Goal: Find contact information: Find contact information

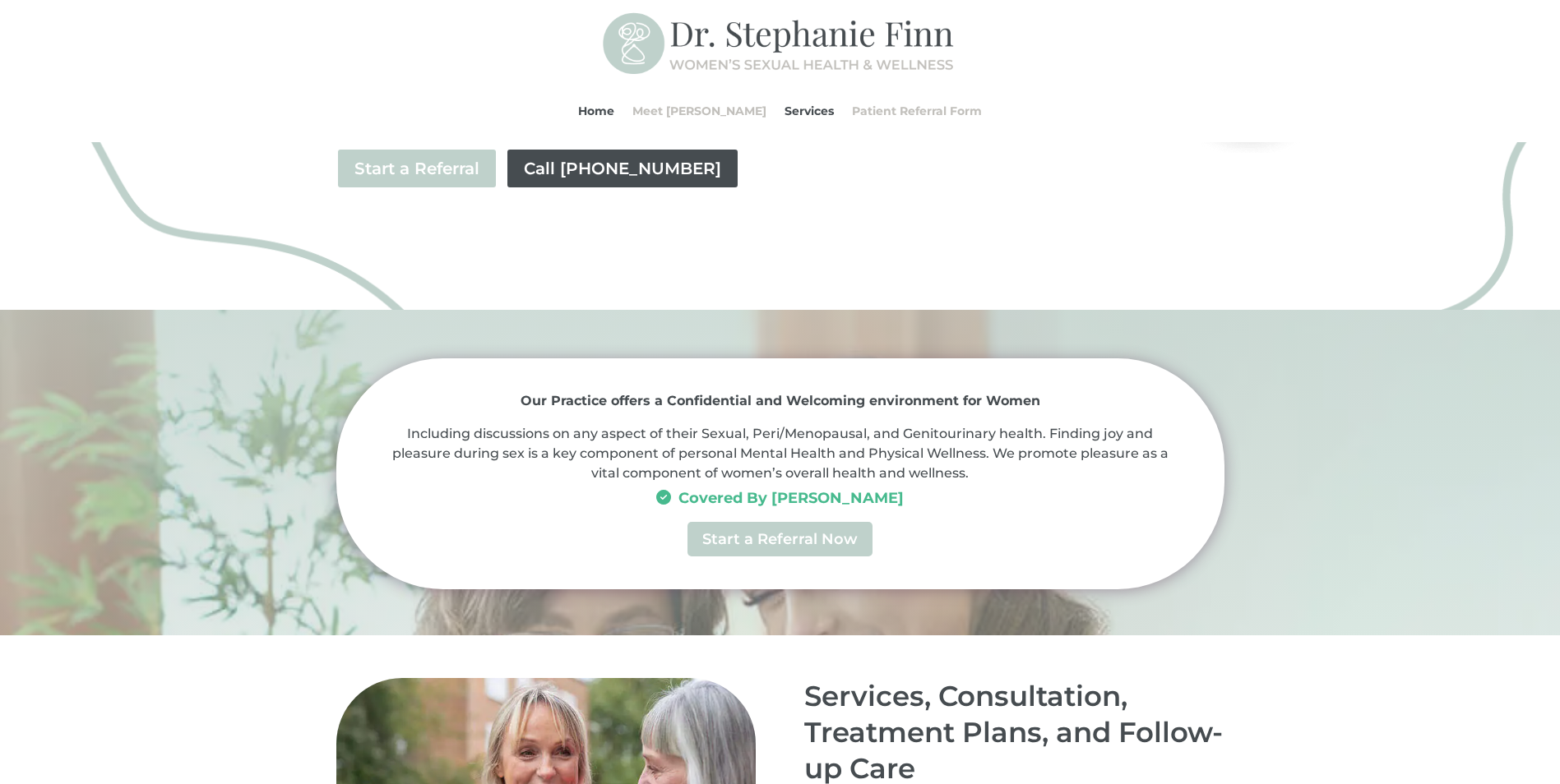
scroll to position [576, 0]
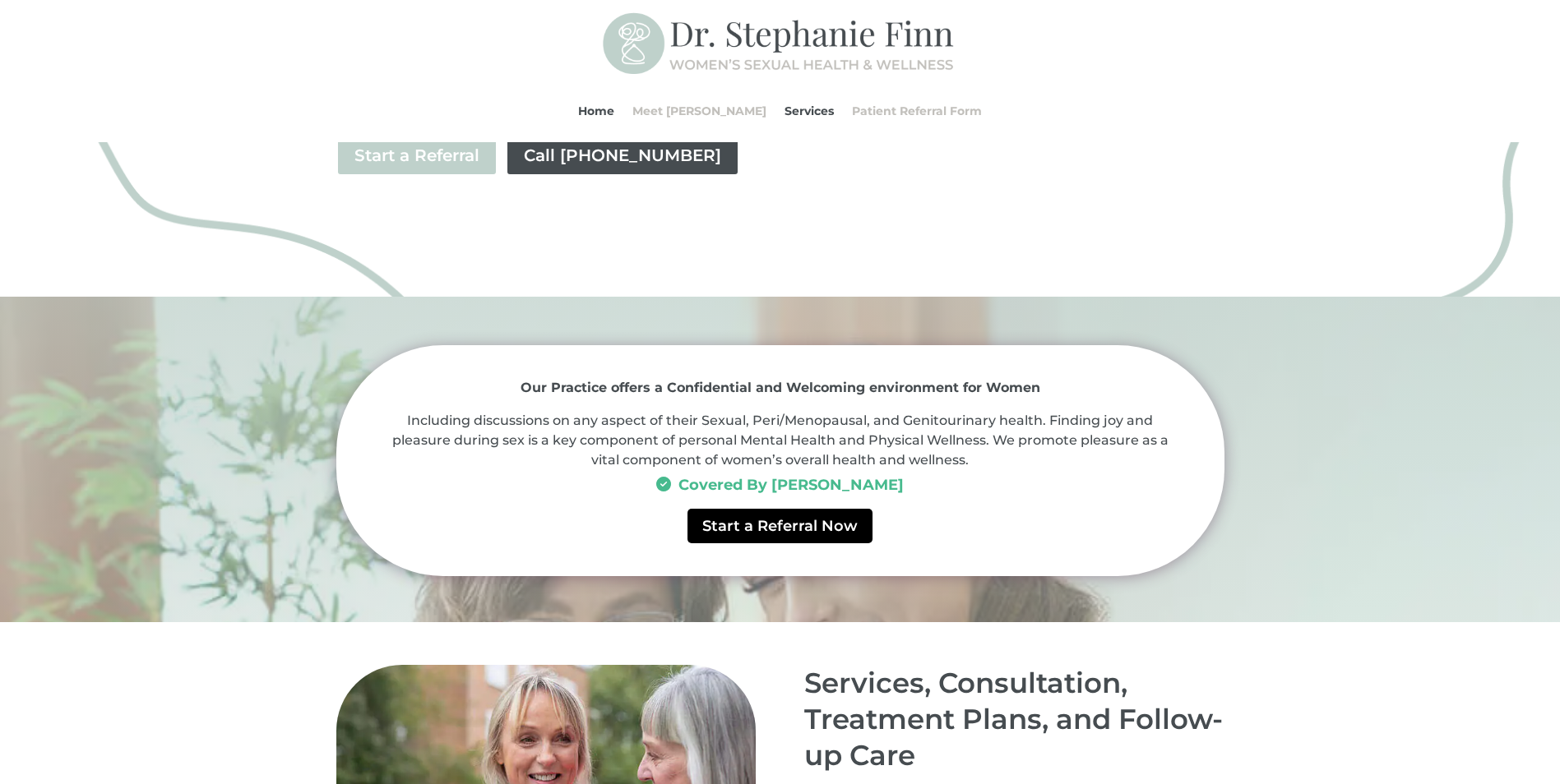
click at [796, 527] on link "Start a Referral Now" at bounding box center [780, 525] width 185 height 34
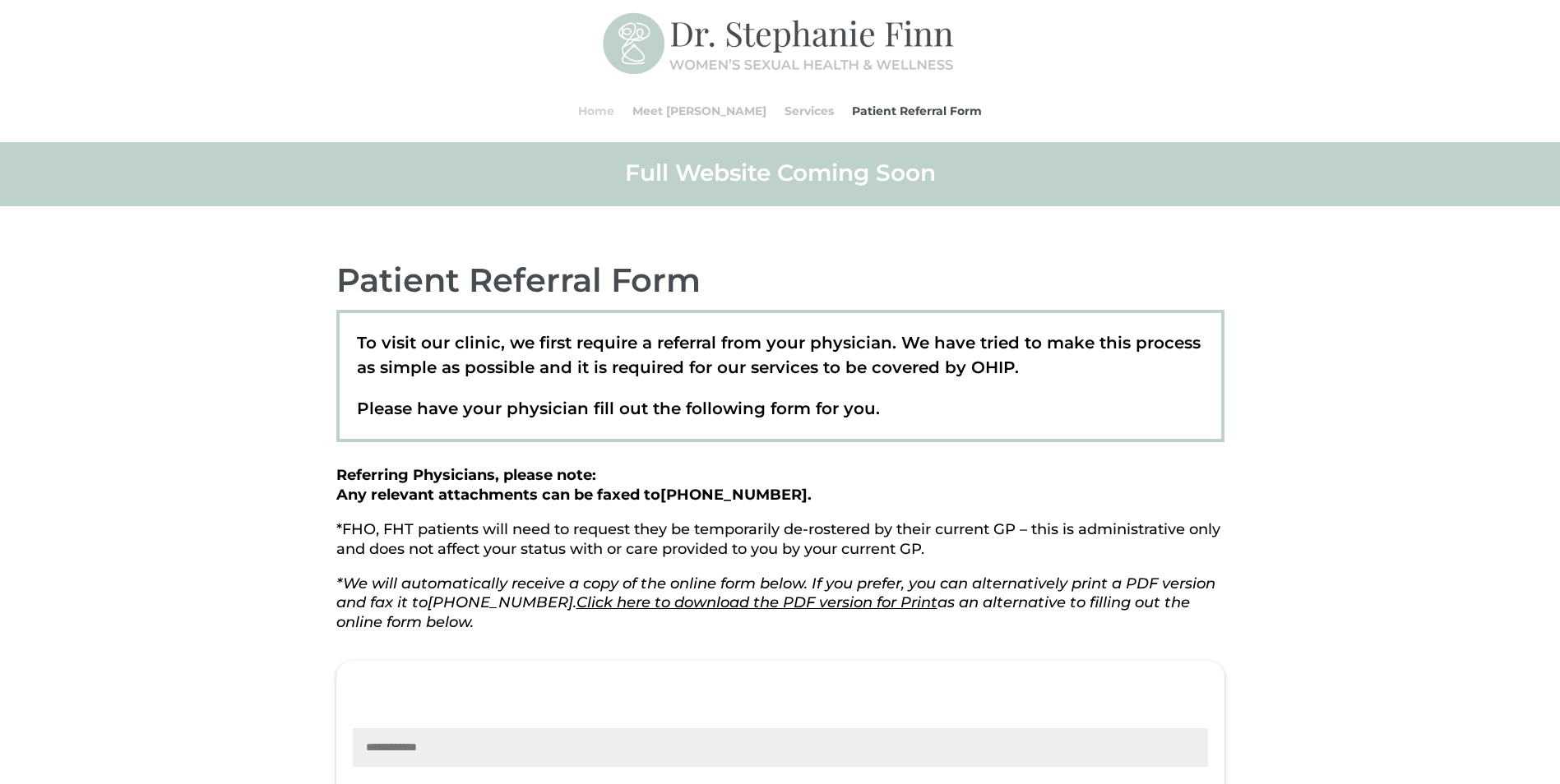
click at [609, 118] on link "Home" at bounding box center [596, 110] width 36 height 63
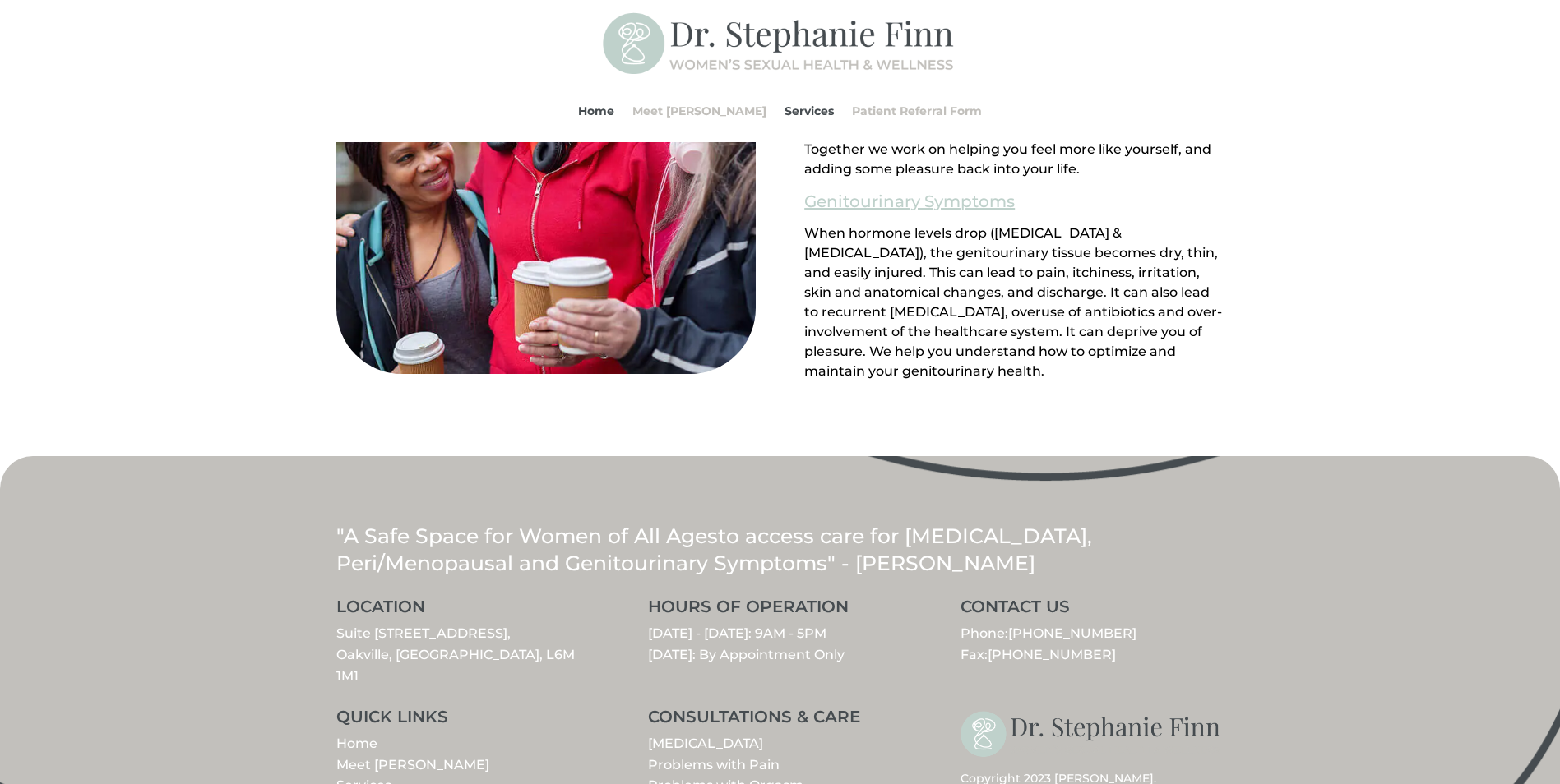
scroll to position [1730, 0]
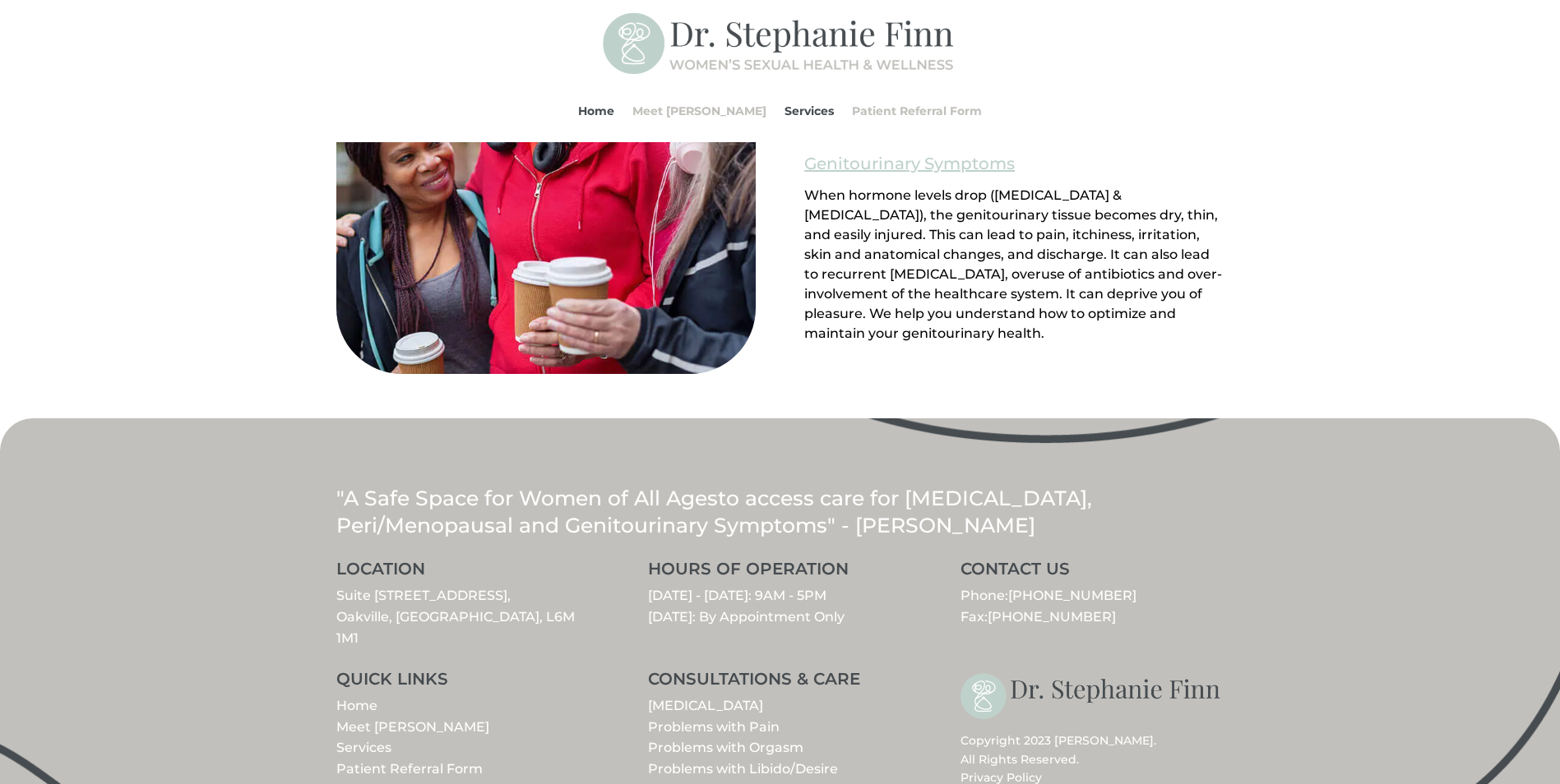
click at [427, 596] on link "Suite [STREET_ADDRESS]" at bounding box center [455, 617] width 238 height 58
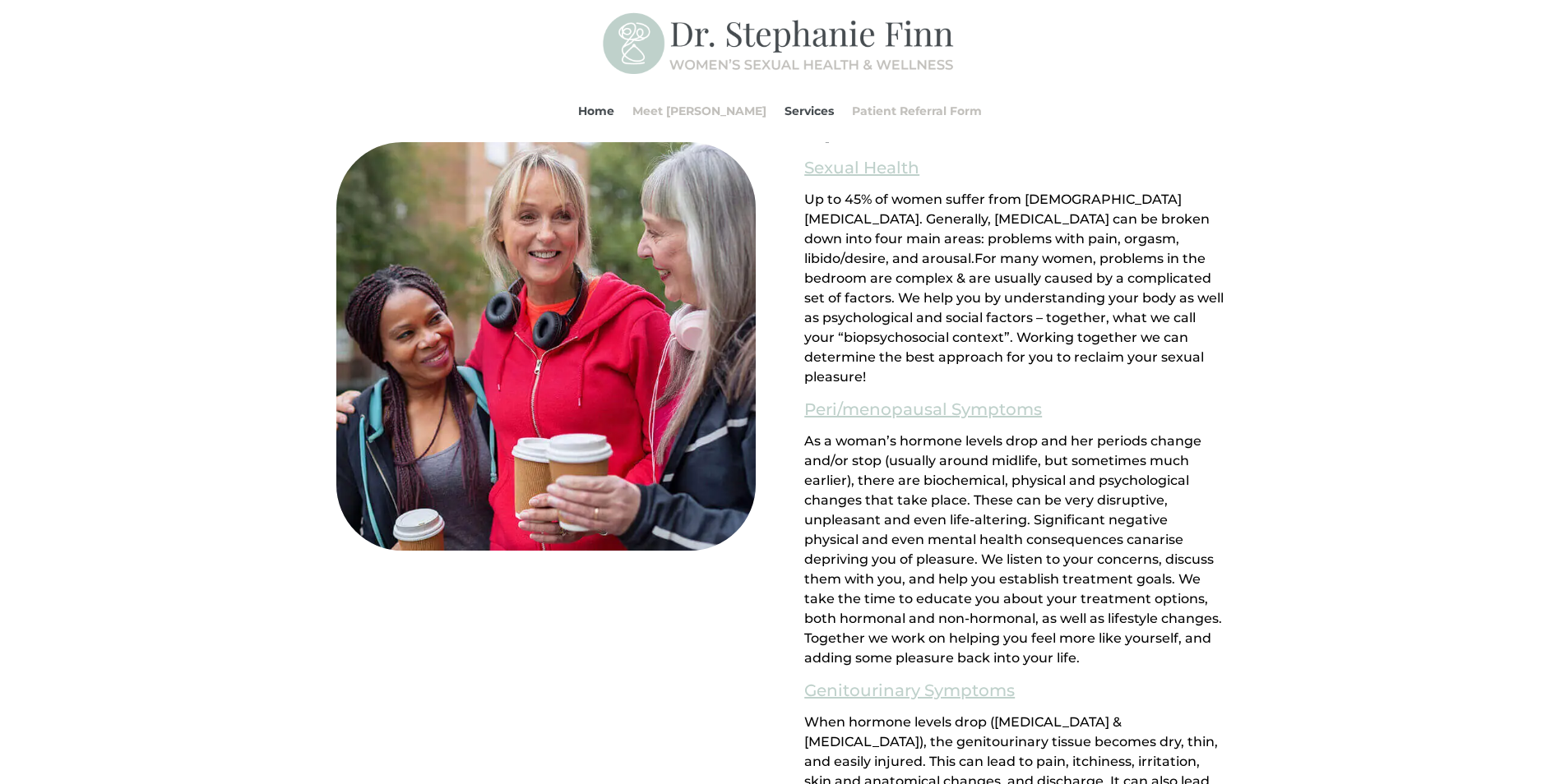
scroll to position [1155, 0]
